Goal: Find contact information: Find contact information

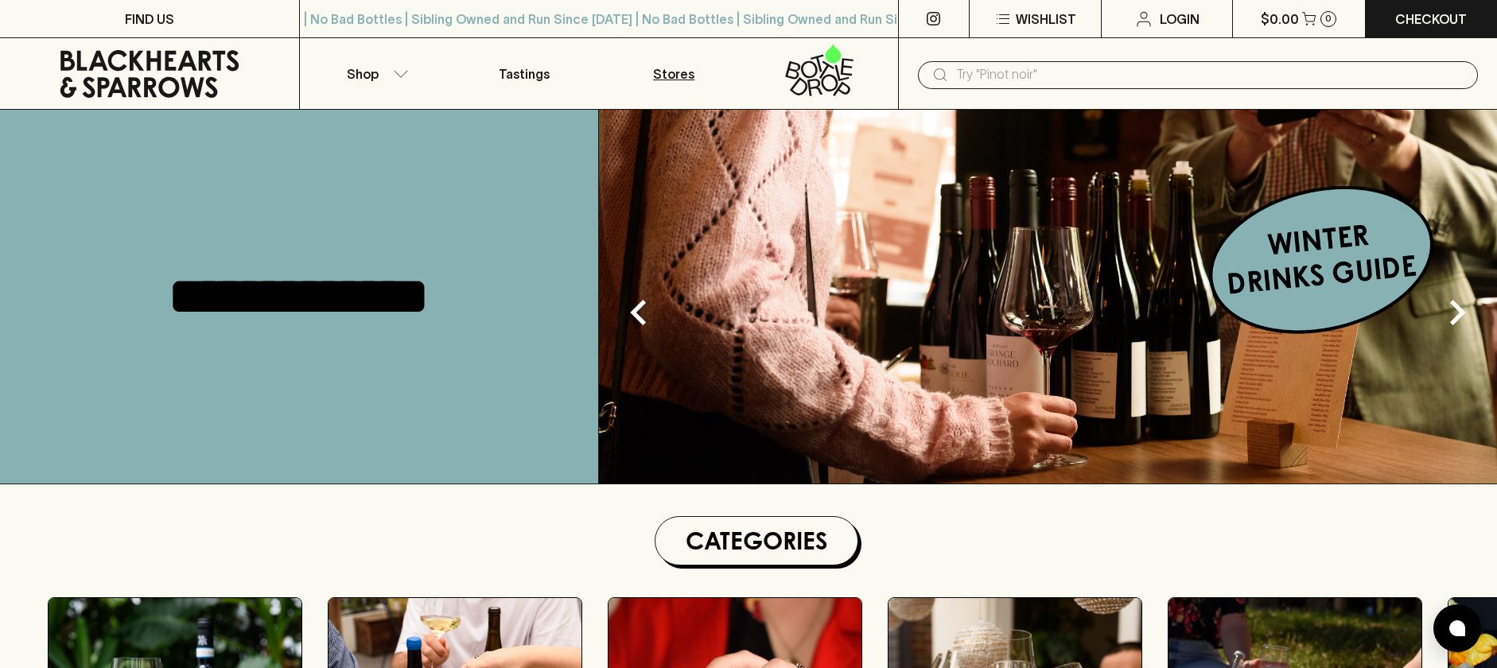
click at [687, 82] on p "Stores" at bounding box center [673, 73] width 41 height 19
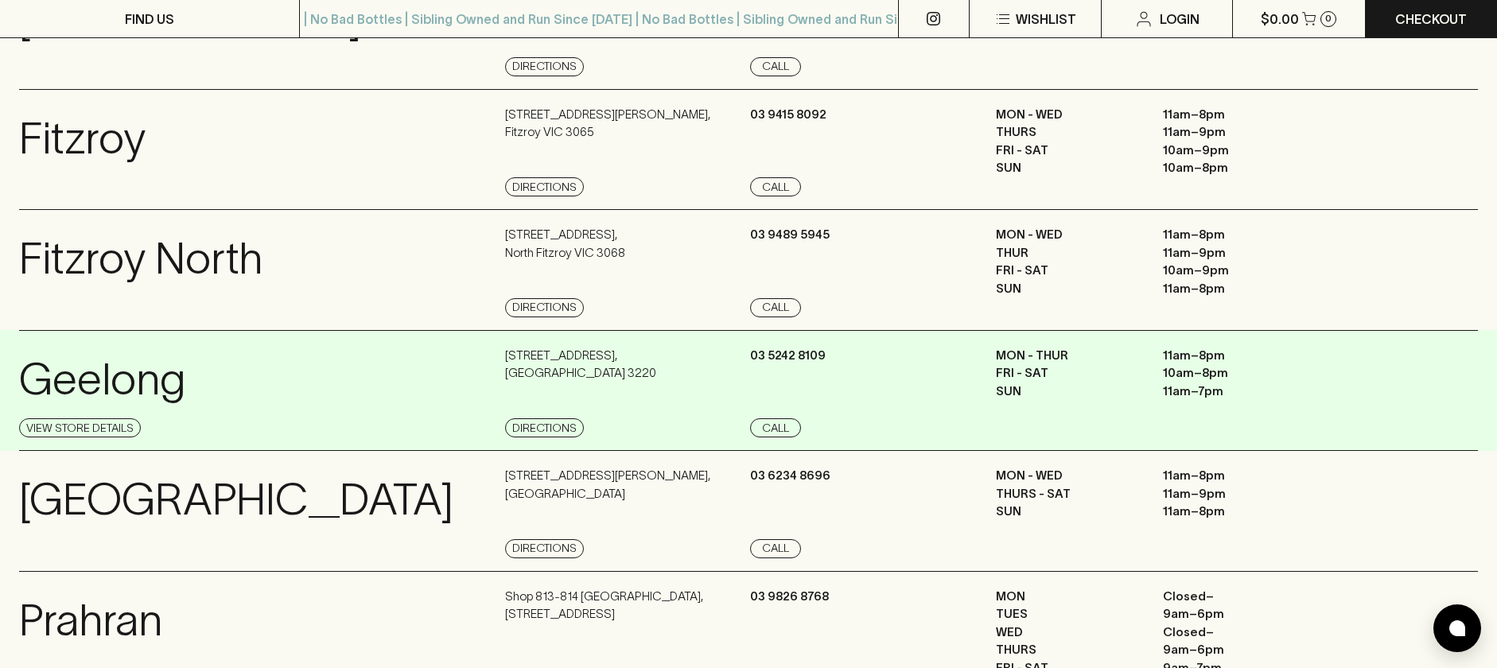
scroll to position [919, 0]
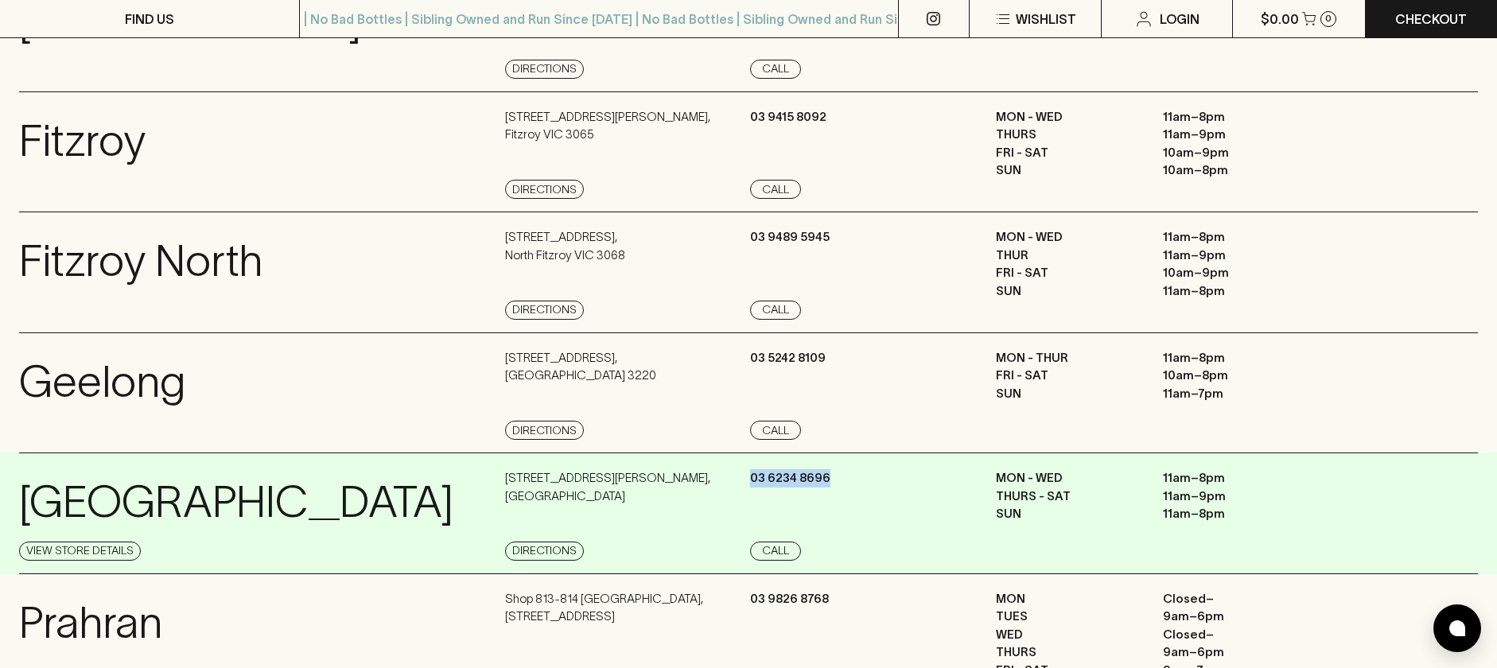
drag, startPoint x: 860, startPoint y: 481, endPoint x: 752, endPoint y: 482, distance: 108.2
click at [752, 482] on div "[PHONE_NUMBER] Call" at bounding box center [870, 514] width 241 height 91
copy p "03 6234 8696"
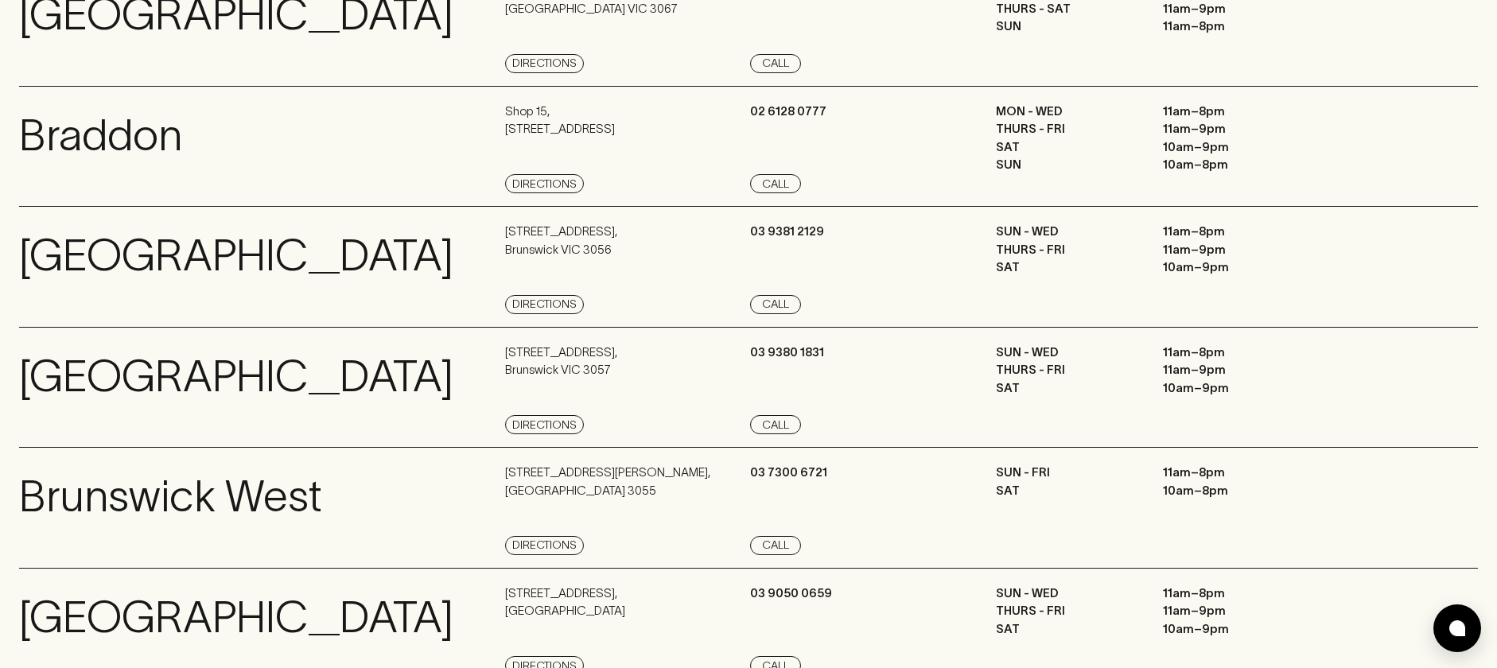
scroll to position [0, 0]
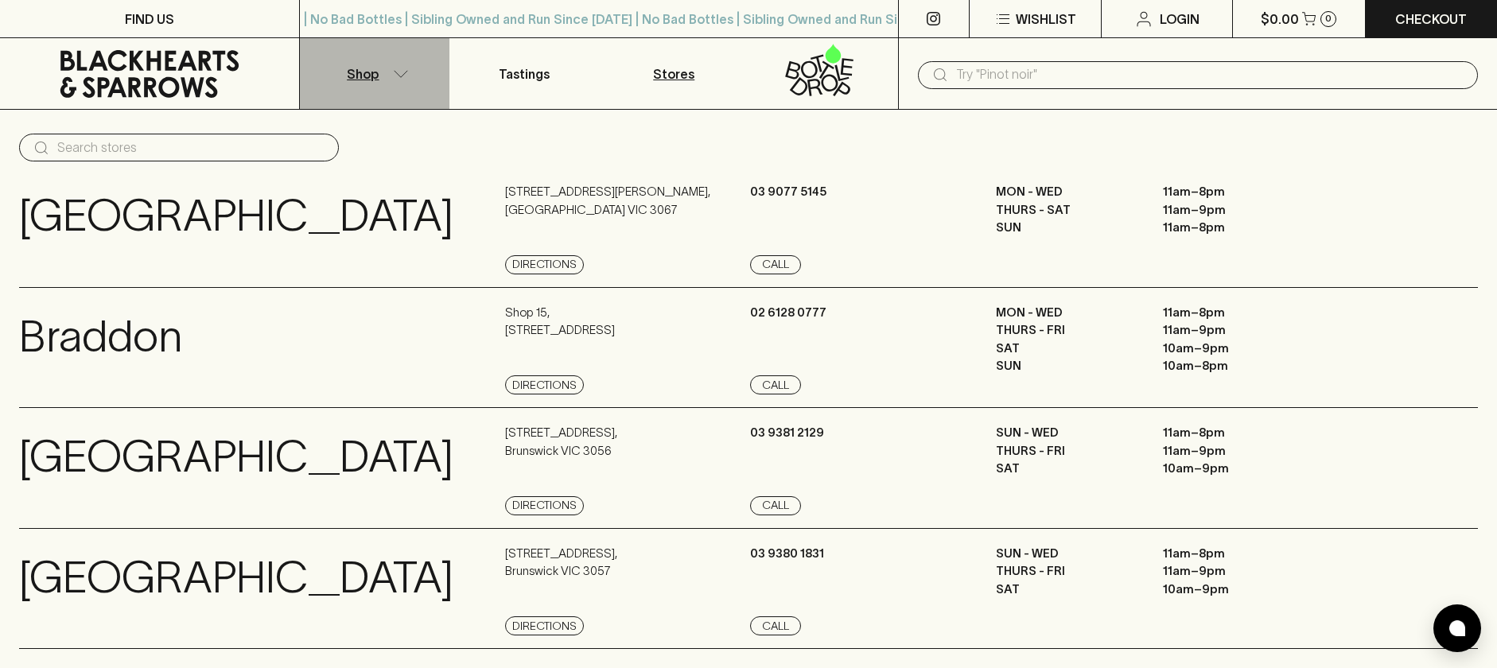
click at [407, 71] on icon "button" at bounding box center [401, 74] width 16 height 8
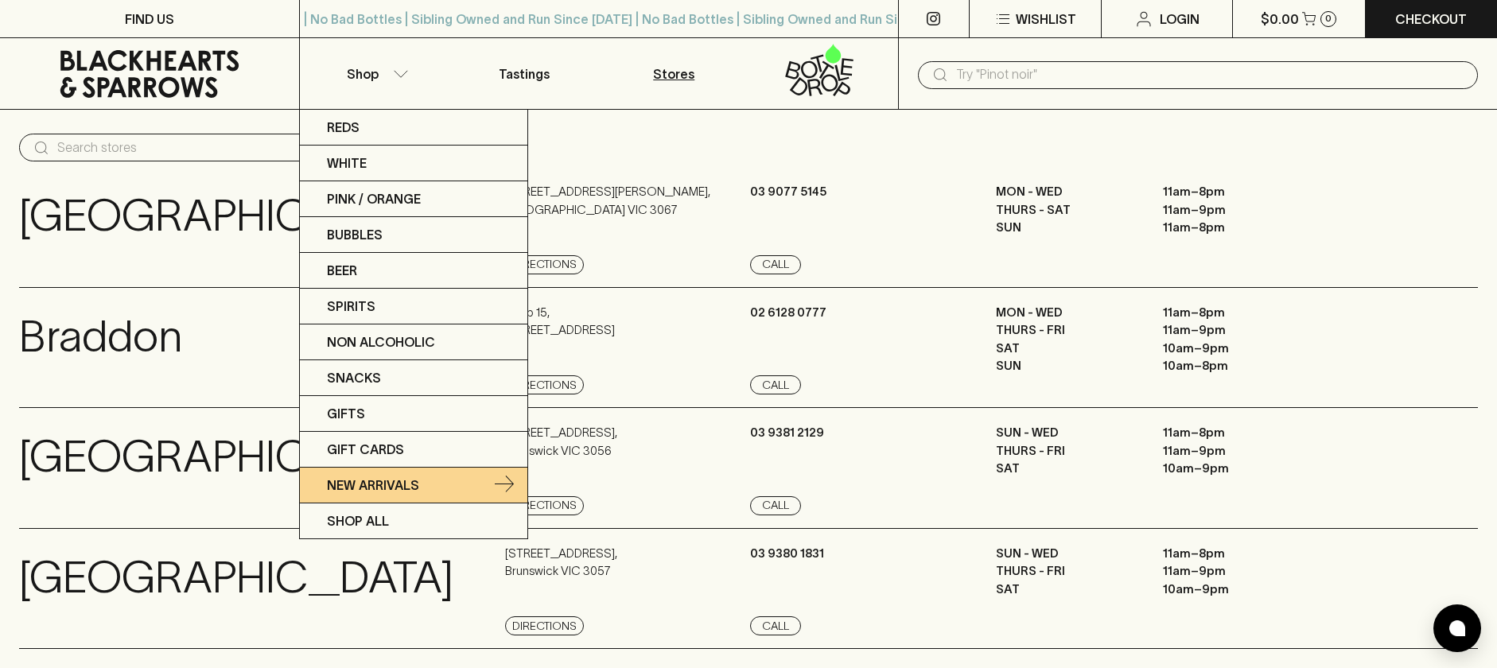
click at [367, 470] on link "New Arrivals" at bounding box center [413, 486] width 227 height 36
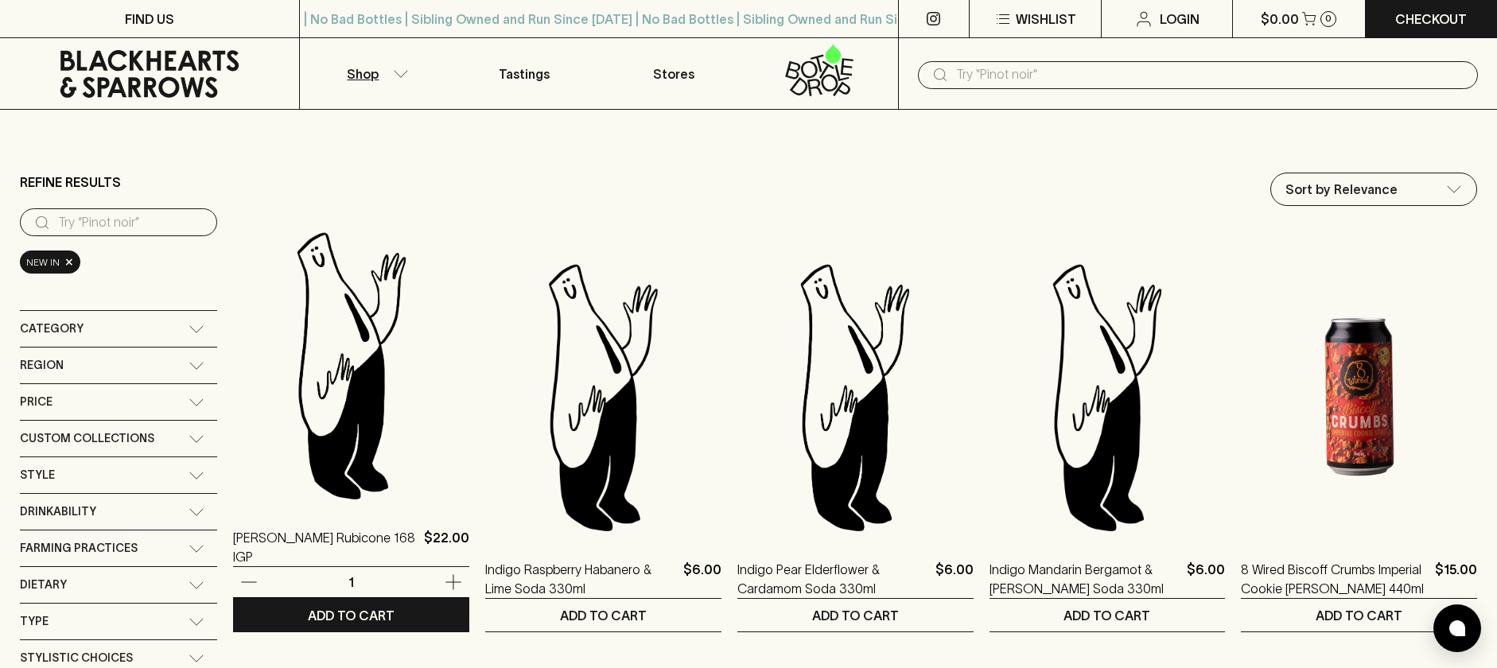
click at [349, 227] on div at bounding box center [351, 242] width 236 height 32
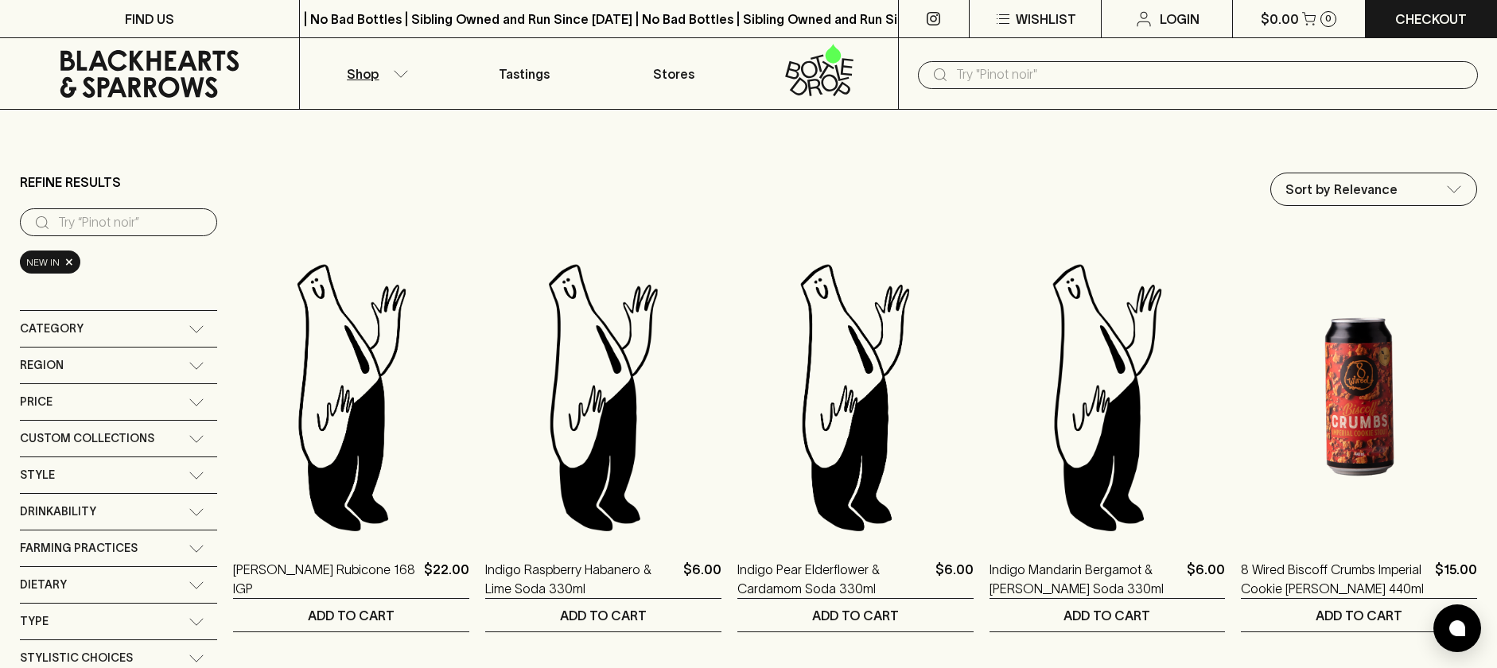
click at [397, 79] on button "Shop" at bounding box center [375, 73] width 150 height 71
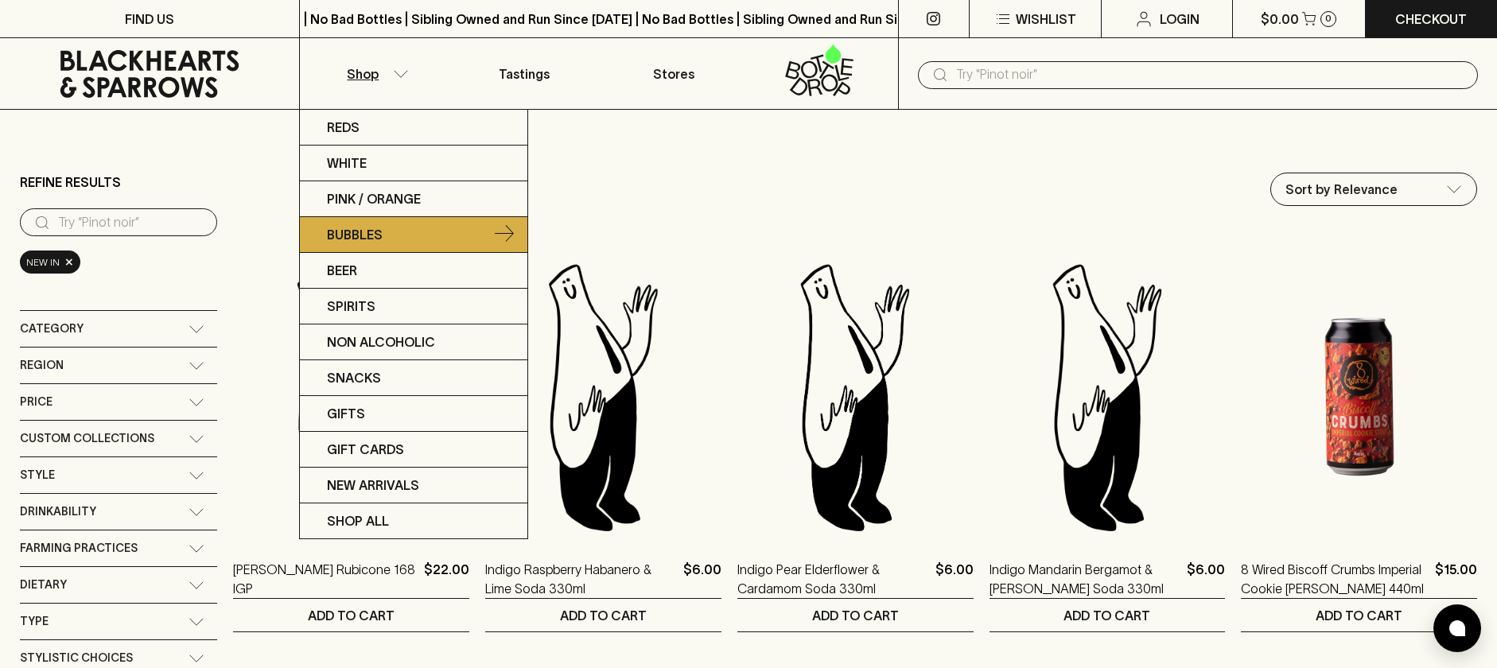
click at [396, 230] on link "Bubbles" at bounding box center [413, 235] width 227 height 36
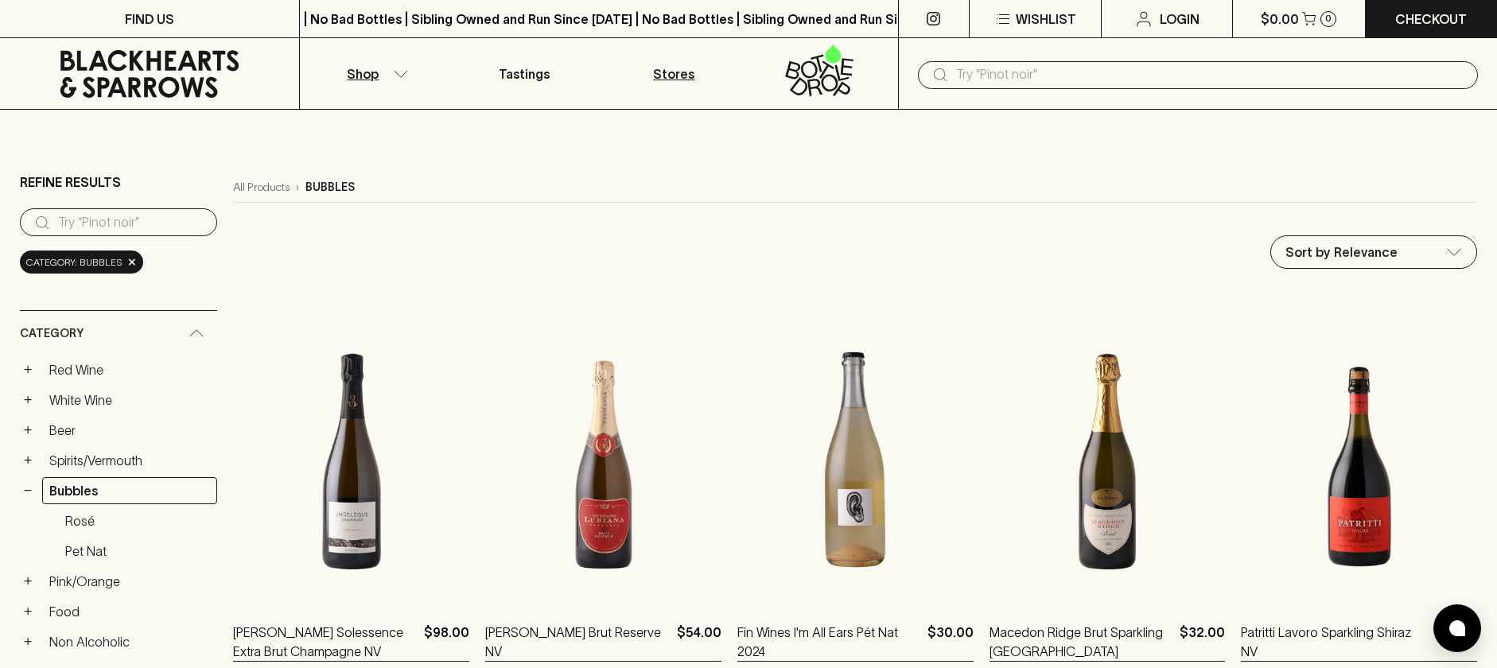
click at [680, 73] on p "Stores" at bounding box center [673, 73] width 41 height 19
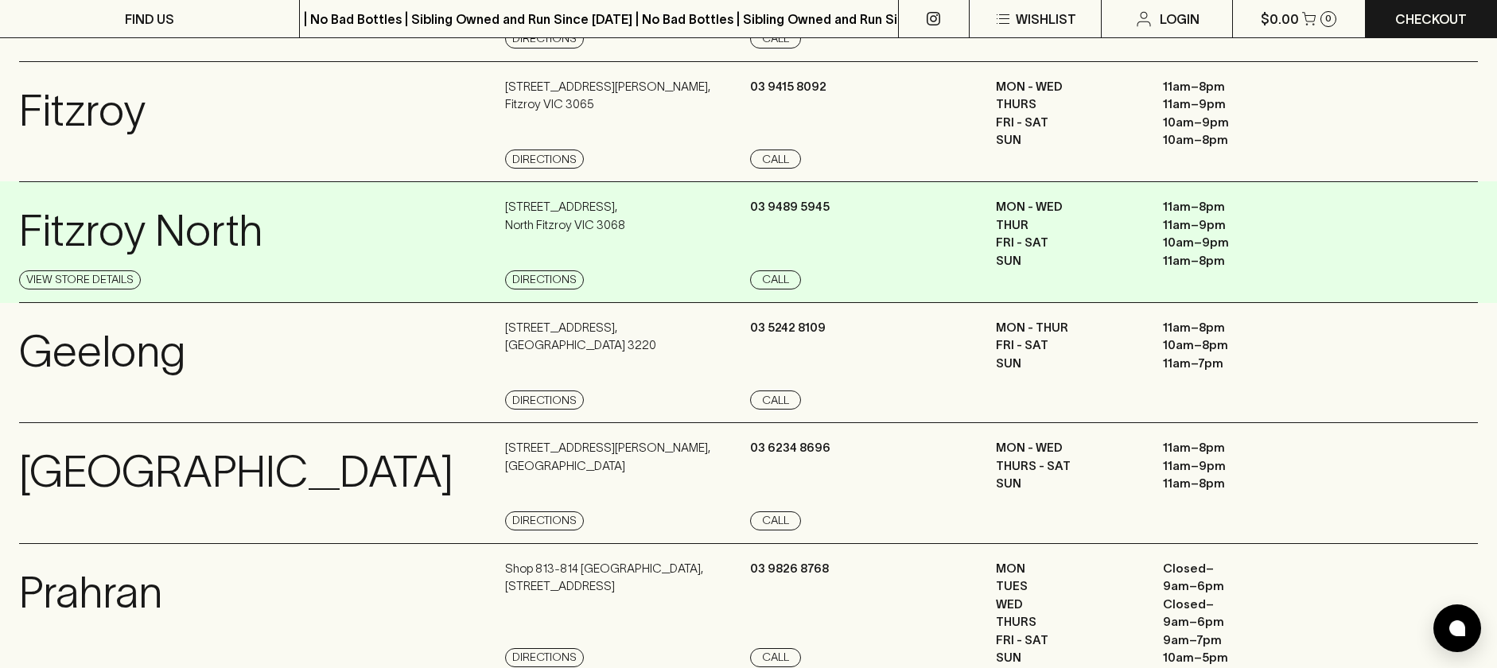
scroll to position [958, 0]
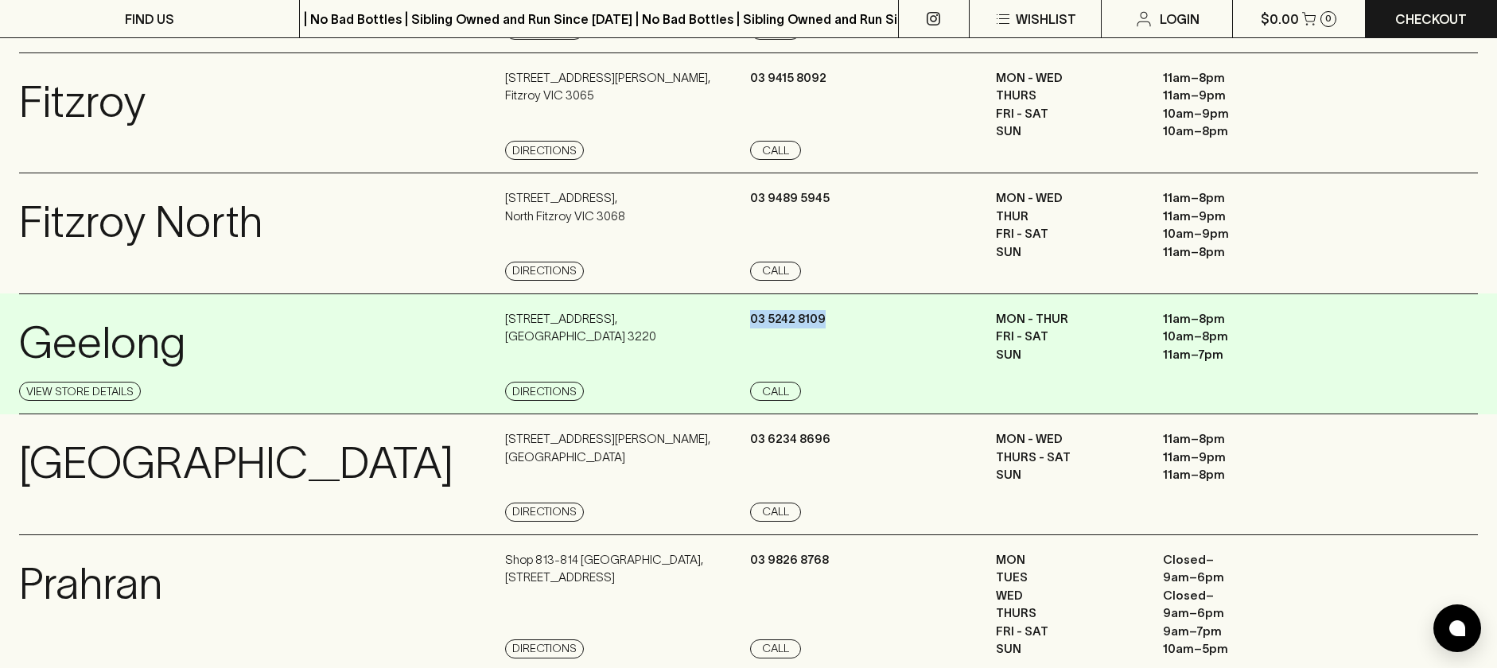
drag, startPoint x: 800, startPoint y: 327, endPoint x: 748, endPoint y: 318, distance: 52.4
click at [748, 318] on div "Geelong View Store Details [STREET_ADDRESS] Directions [PHONE_NUMBER] Call MON …" at bounding box center [748, 354] width 1459 height 122
copy p "03 5242 8109"
